Goal: Task Accomplishment & Management: Manage account settings

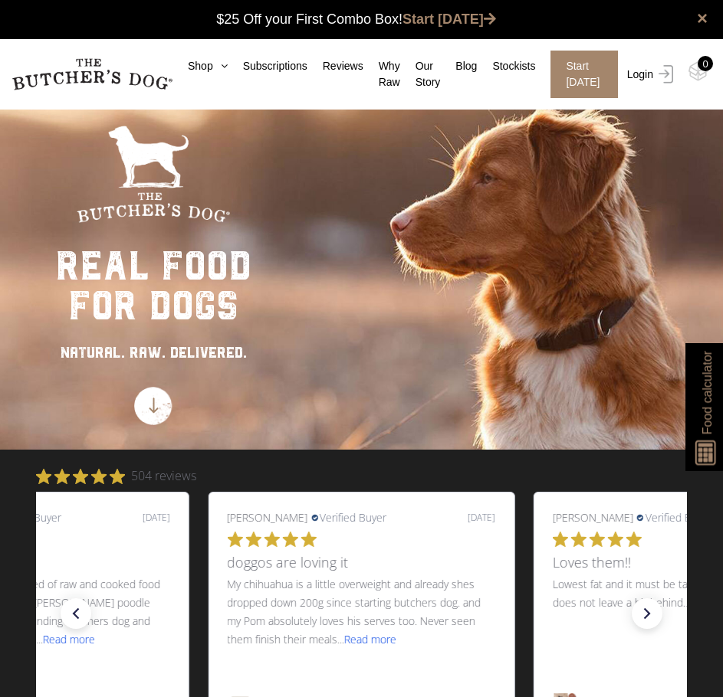
click at [644, 77] on link "Login" at bounding box center [648, 75] width 50 height 48
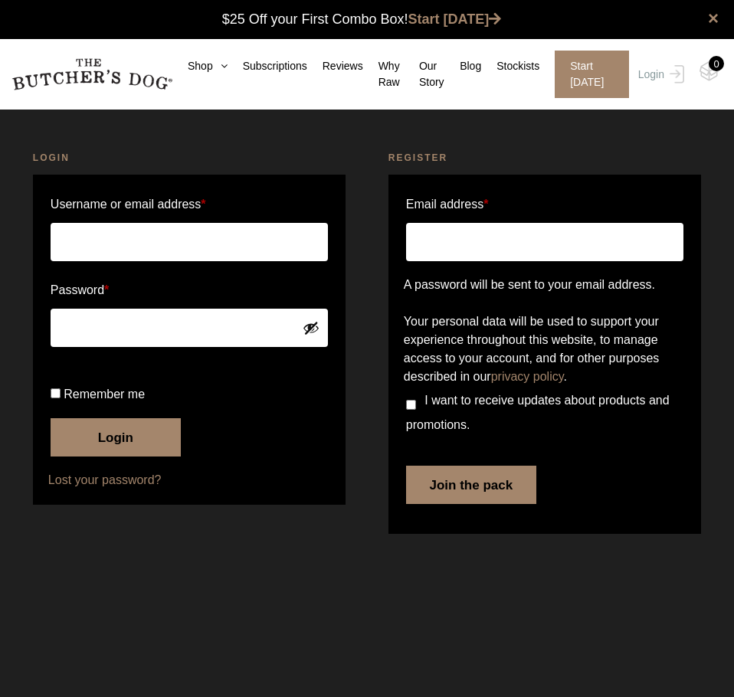
click at [208, 247] on input "Username or email address *" at bounding box center [189, 242] width 277 height 38
type input "stewart.everitt@outlook.com"
click at [51, 399] on input "Remember me" at bounding box center [56, 394] width 10 height 10
checkbox input "true"
click at [89, 457] on button "Login" at bounding box center [116, 437] width 130 height 38
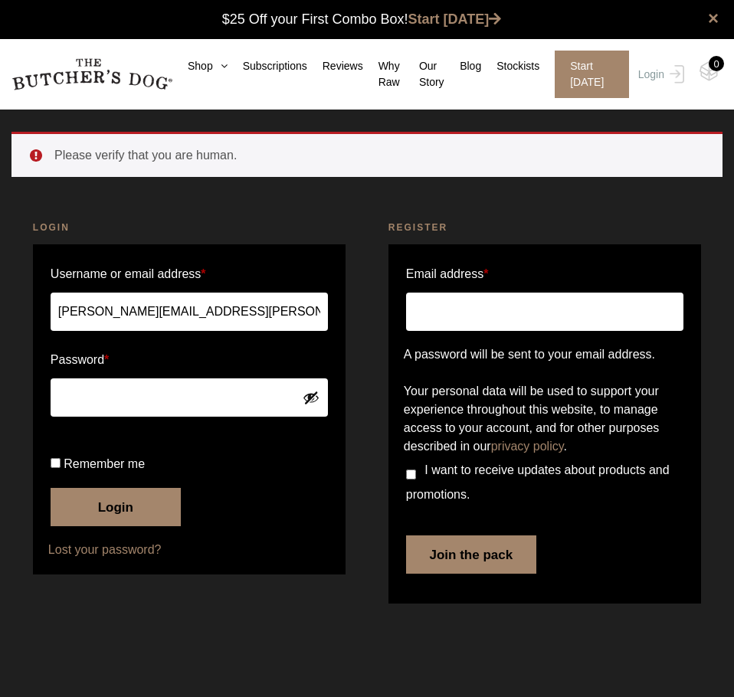
click at [56, 468] on input "Remember me" at bounding box center [56, 463] width 10 height 10
checkbox input "true"
click at [76, 526] on button "Login" at bounding box center [116, 507] width 130 height 38
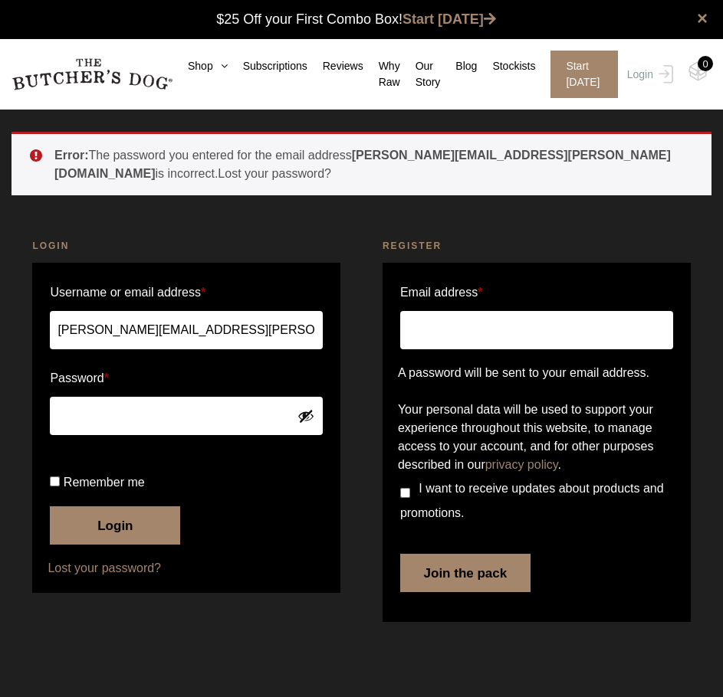
click at [54, 487] on input "Remember me" at bounding box center [55, 482] width 10 height 10
checkbox input "true"
click at [76, 545] on button "Login" at bounding box center [115, 526] width 130 height 38
click at [88, 545] on button "Login" at bounding box center [115, 526] width 130 height 38
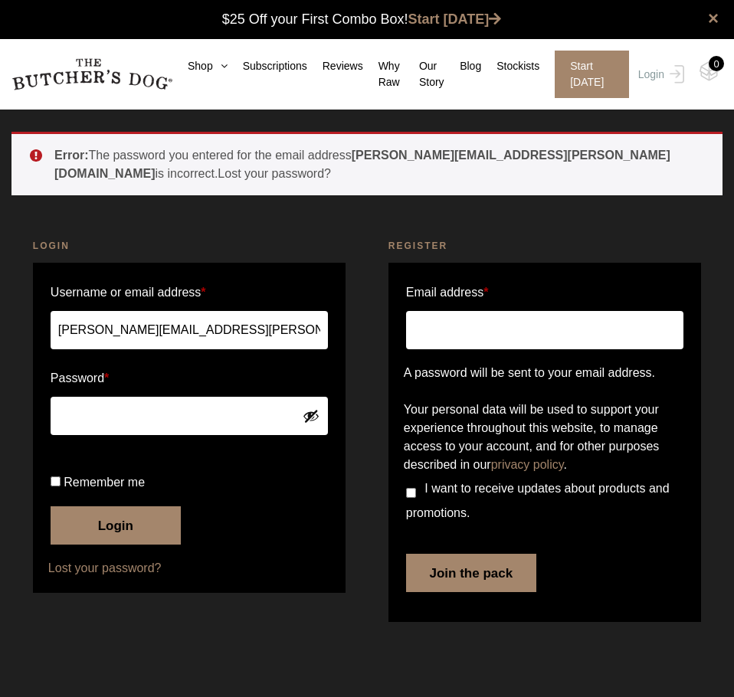
click at [234, 329] on input "[PERSON_NAME][EMAIL_ADDRESS][PERSON_NAME][DOMAIN_NAME]" at bounding box center [189, 330] width 277 height 38
drag, startPoint x: 234, startPoint y: 329, endPoint x: -113, endPoint y: 389, distance: 352.4
click at [0, 389] on html "Place order ✕ Get item availability info & delivery time for your location. SUB…" at bounding box center [367, 348] width 734 height 697
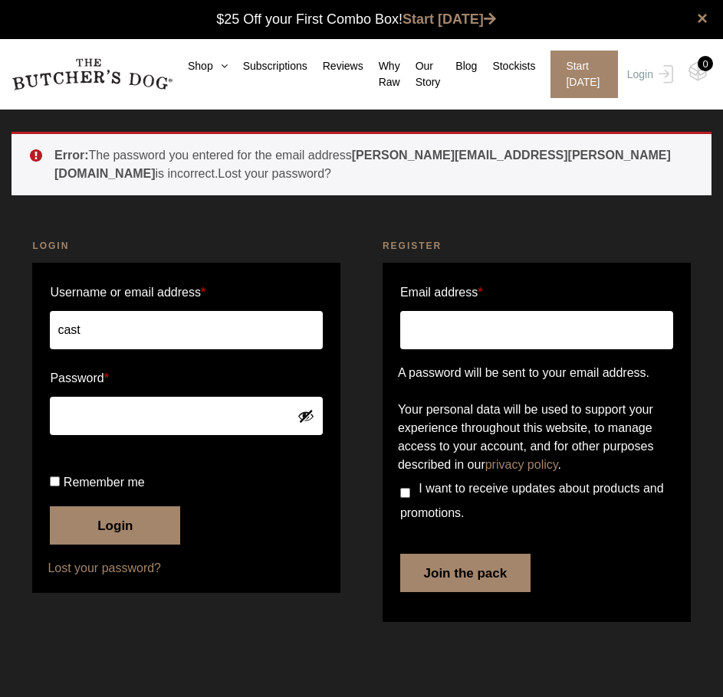
type input "[EMAIL_ADDRESS][PERSON_NAME][DOMAIN_NAME]"
click at [54, 487] on input "Remember me" at bounding box center [55, 482] width 10 height 10
checkbox input "true"
click at [75, 545] on button "Login" at bounding box center [115, 526] width 130 height 38
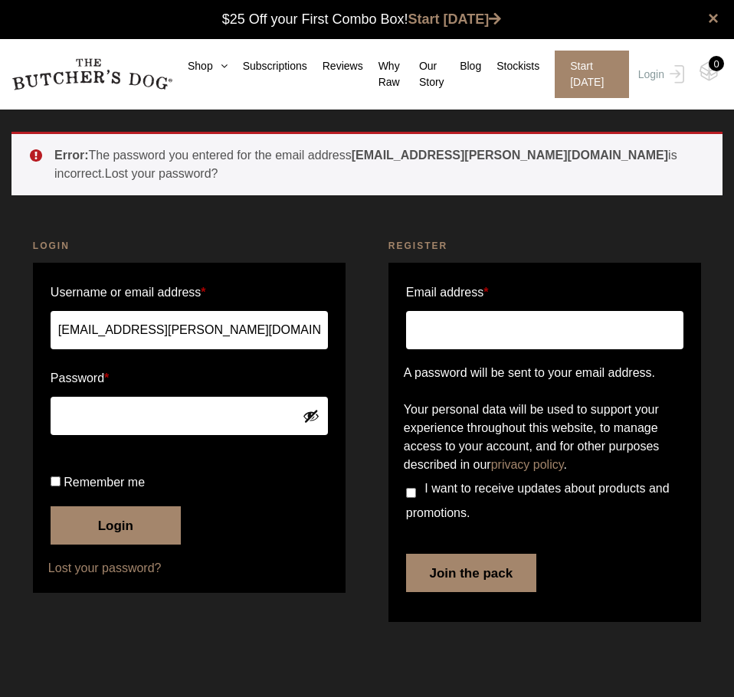
click at [57, 487] on input "Remember me" at bounding box center [56, 482] width 10 height 10
checkbox input "true"
click at [65, 545] on button "Login" at bounding box center [116, 526] width 130 height 38
click at [56, 487] on input "Remember me" at bounding box center [56, 482] width 10 height 10
checkbox input "true"
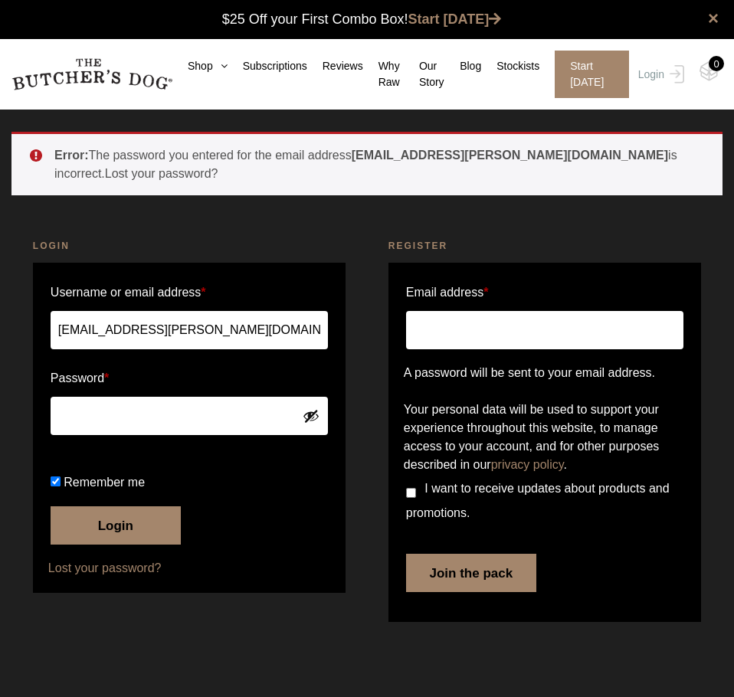
click at [80, 545] on button "Login" at bounding box center [116, 526] width 130 height 38
drag, startPoint x: 214, startPoint y: 316, endPoint x: -84, endPoint y: 354, distance: 299.8
click at [0, 354] on html "Place order ✕ Get item availability info & delivery time for your location. SUB…" at bounding box center [367, 348] width 734 height 697
type input "stewart.everitt@outlook.com"
click at [54, 487] on input "Remember me" at bounding box center [56, 482] width 10 height 10
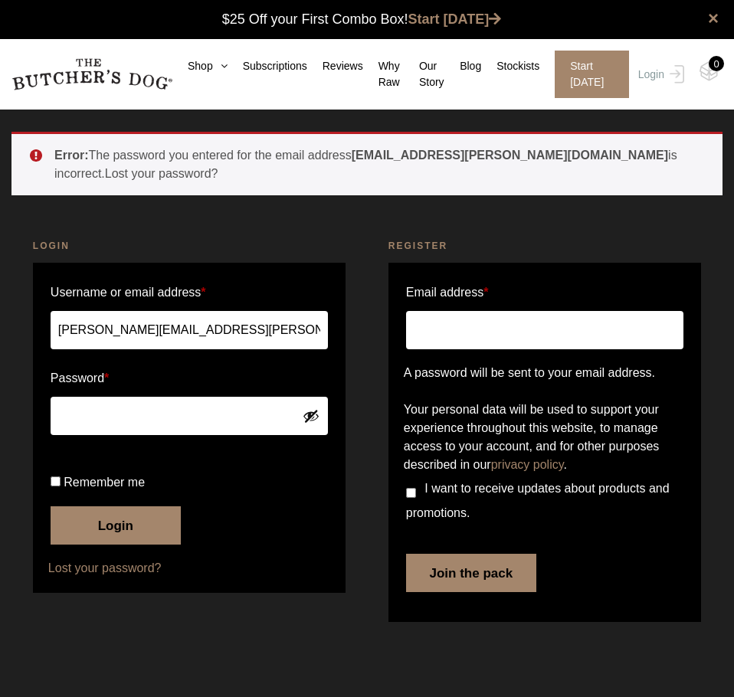
checkbox input "true"
click at [99, 545] on button "Login" at bounding box center [116, 526] width 130 height 38
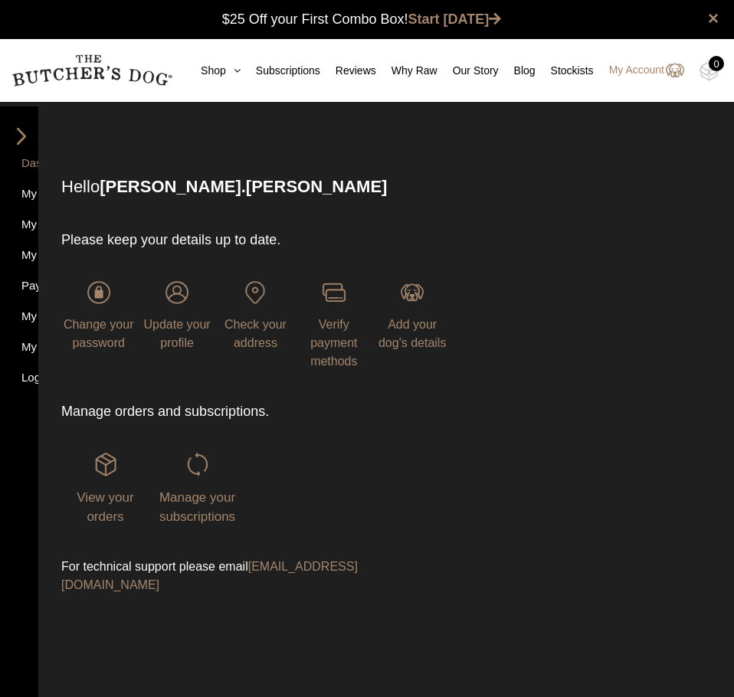
drag, startPoint x: 0, startPoint y: 0, endPoint x: 99, endPoint y: 553, distance: 562.1
click at [99, 553] on div "View your orders Manage your subscriptions" at bounding box center [255, 489] width 389 height 135
